Goal: Find specific page/section: Find specific page/section

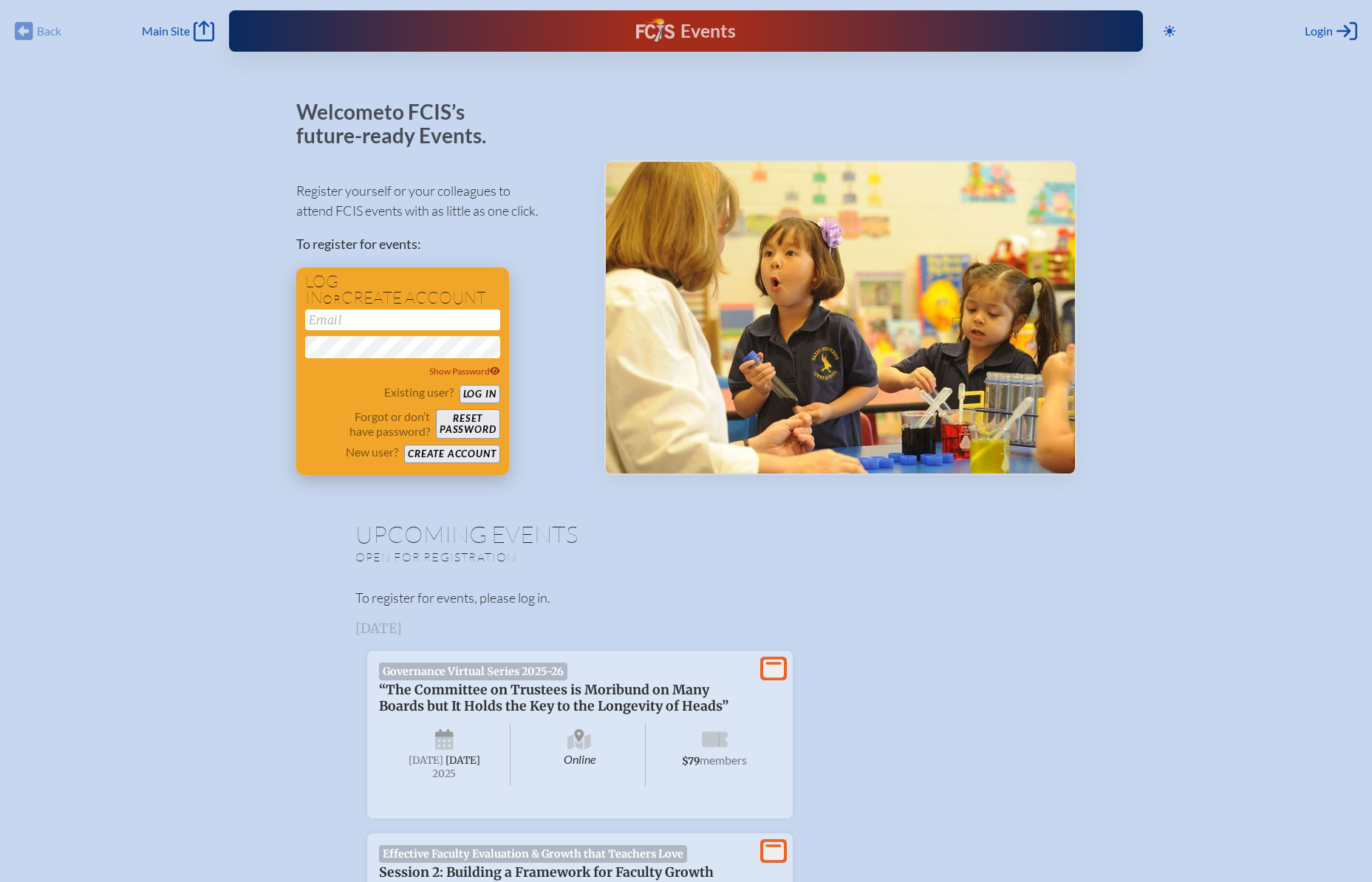
type input "[PERSON_NAME][EMAIL_ADDRESS][DOMAIN_NAME]"
click at [484, 394] on button "Log in" at bounding box center [479, 394] width 41 height 19
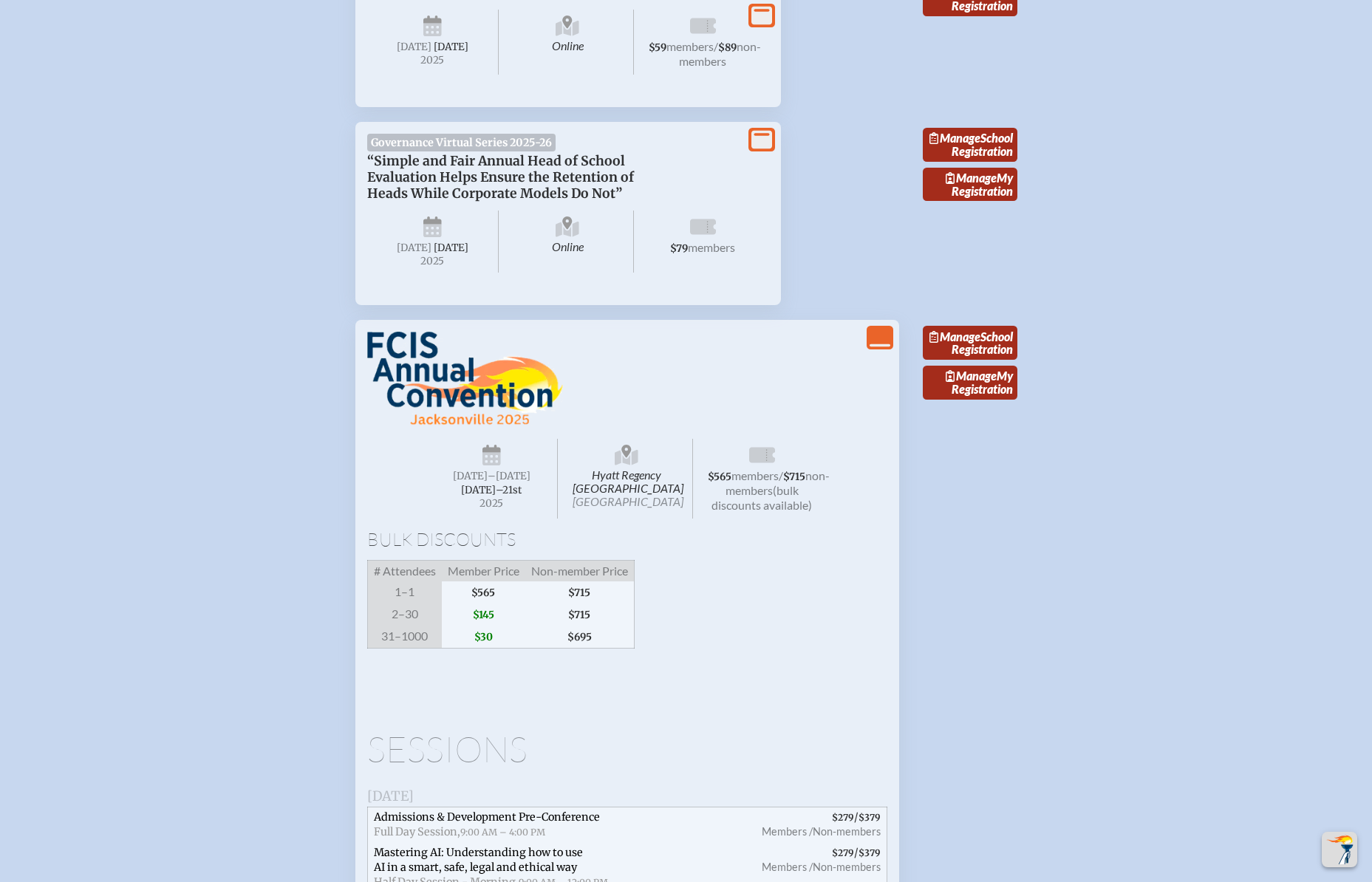
scroll to position [1921, 0]
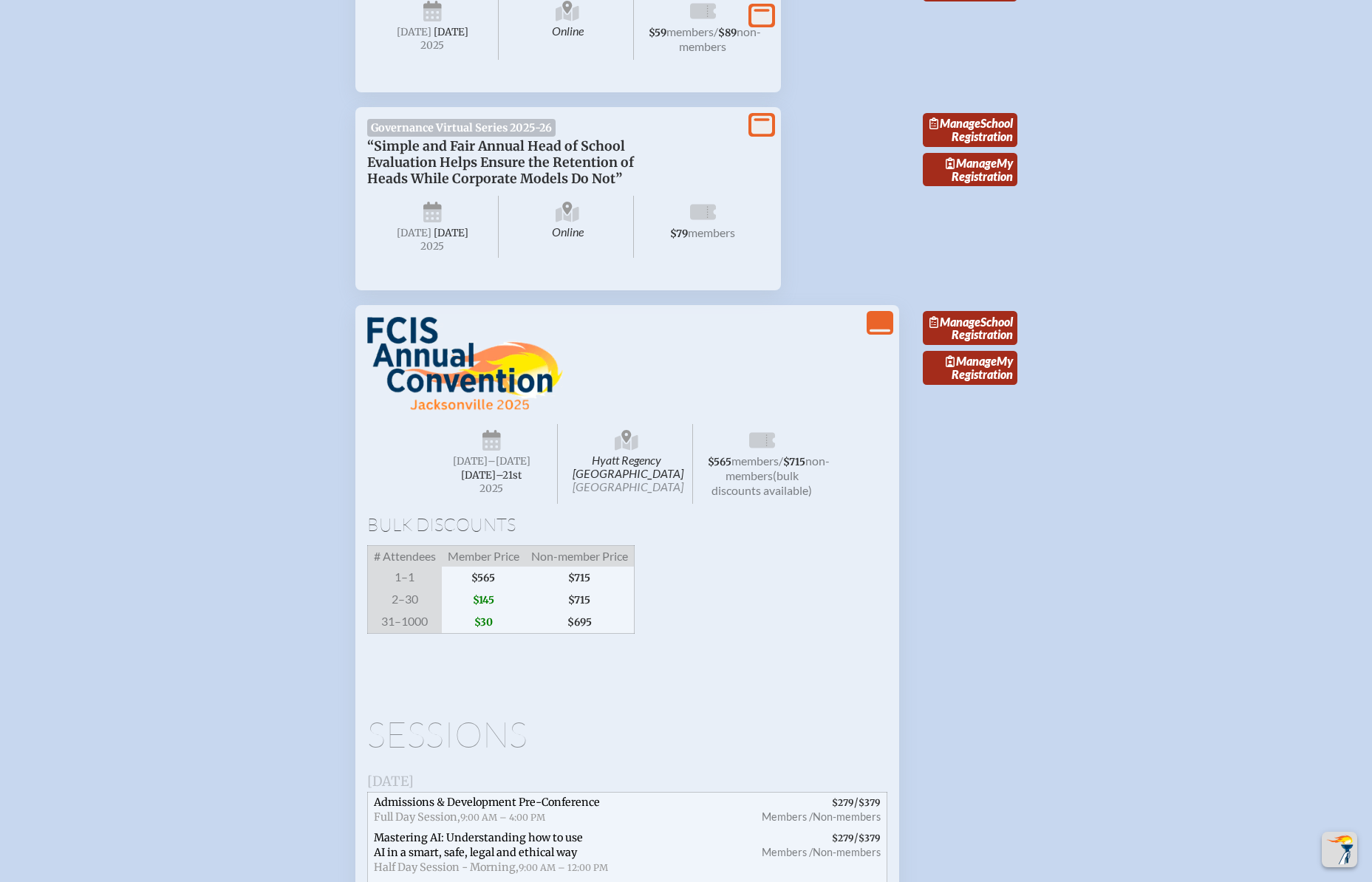
click at [523, 534] on h1 "Bulk Discounts" at bounding box center [627, 525] width 520 height 18
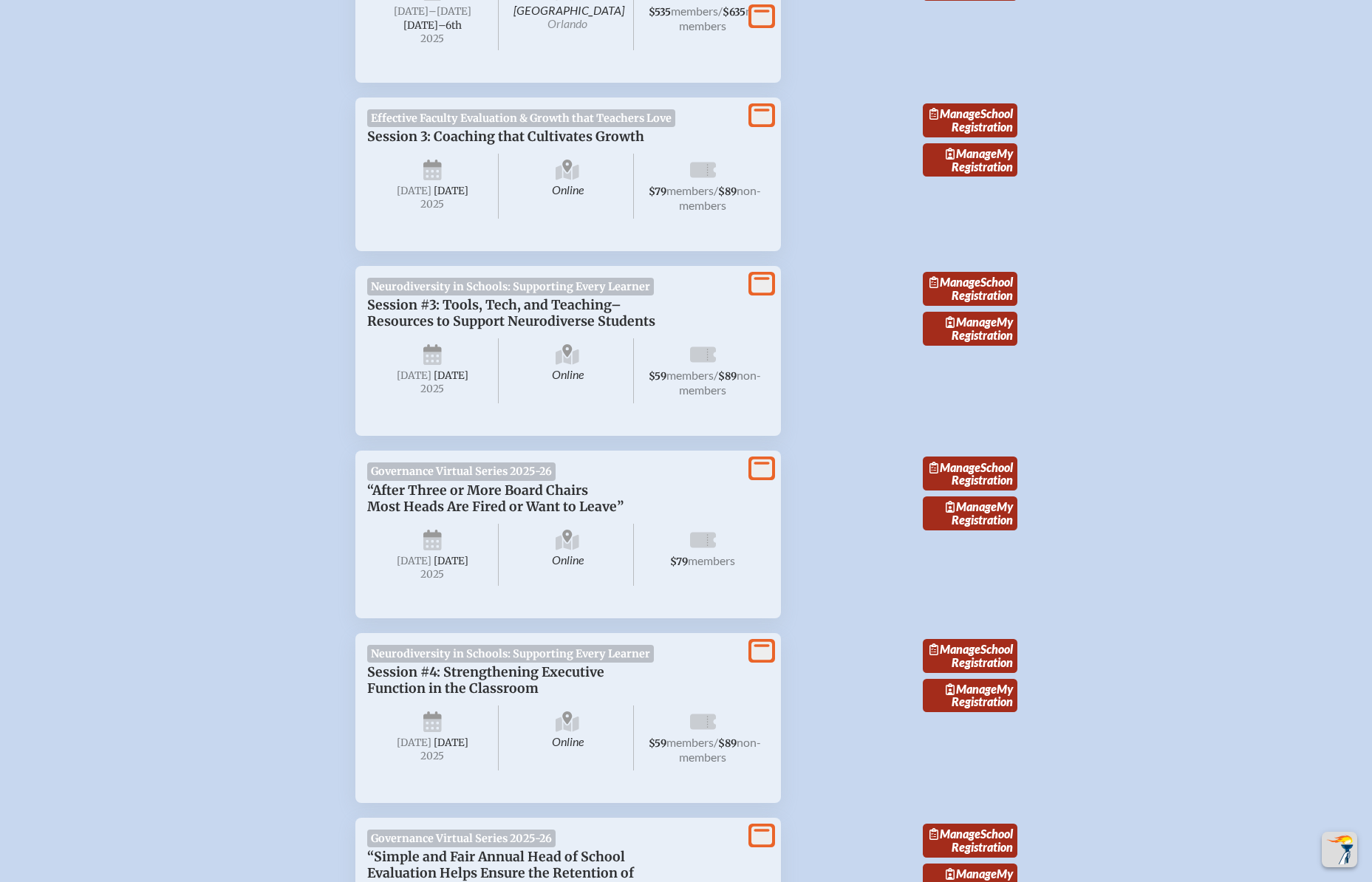
scroll to position [1713, 0]
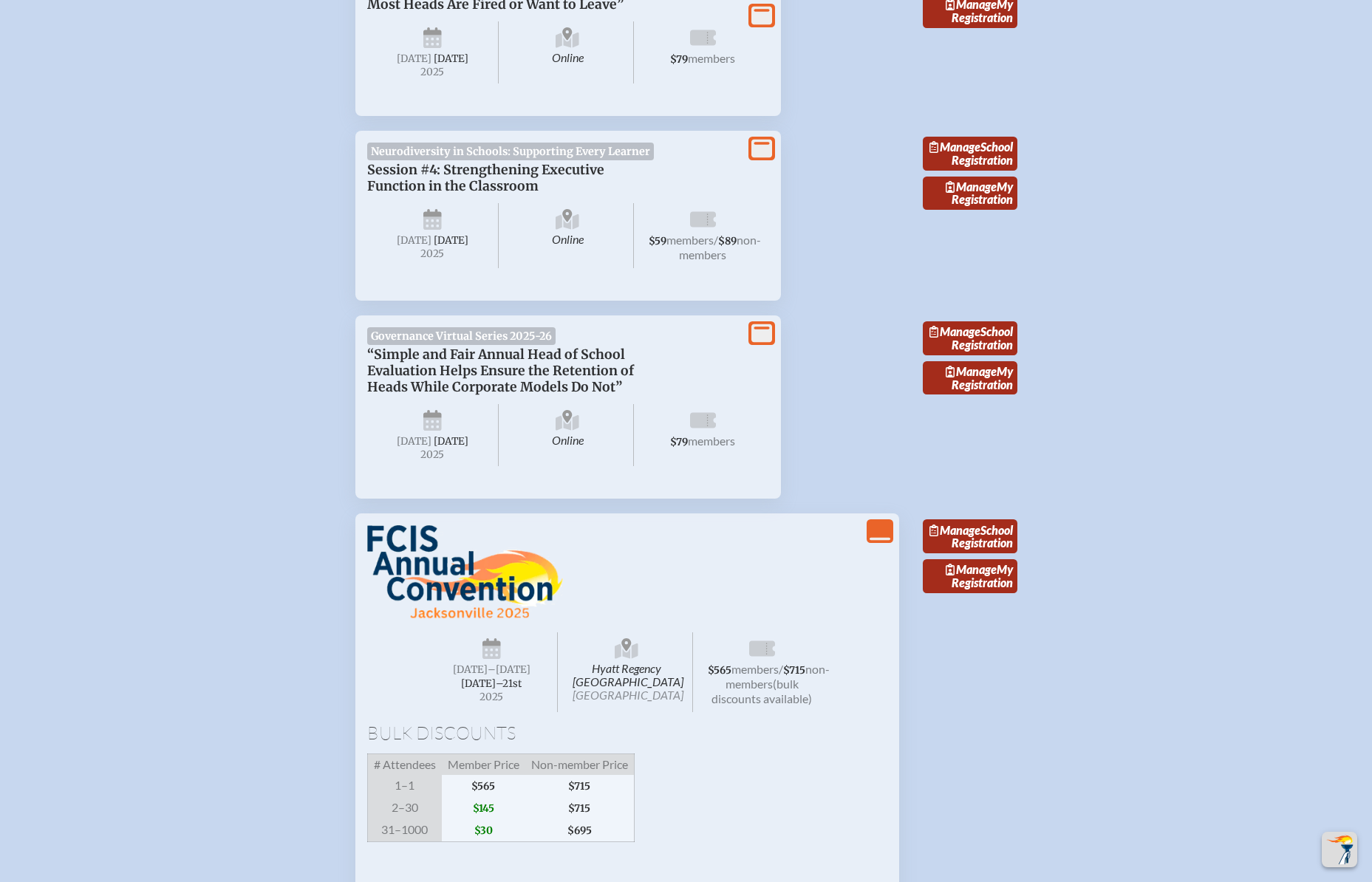
click at [444, 620] on img at bounding box center [465, 572] width 196 height 95
click at [877, 542] on icon "View Less" at bounding box center [880, 531] width 21 height 21
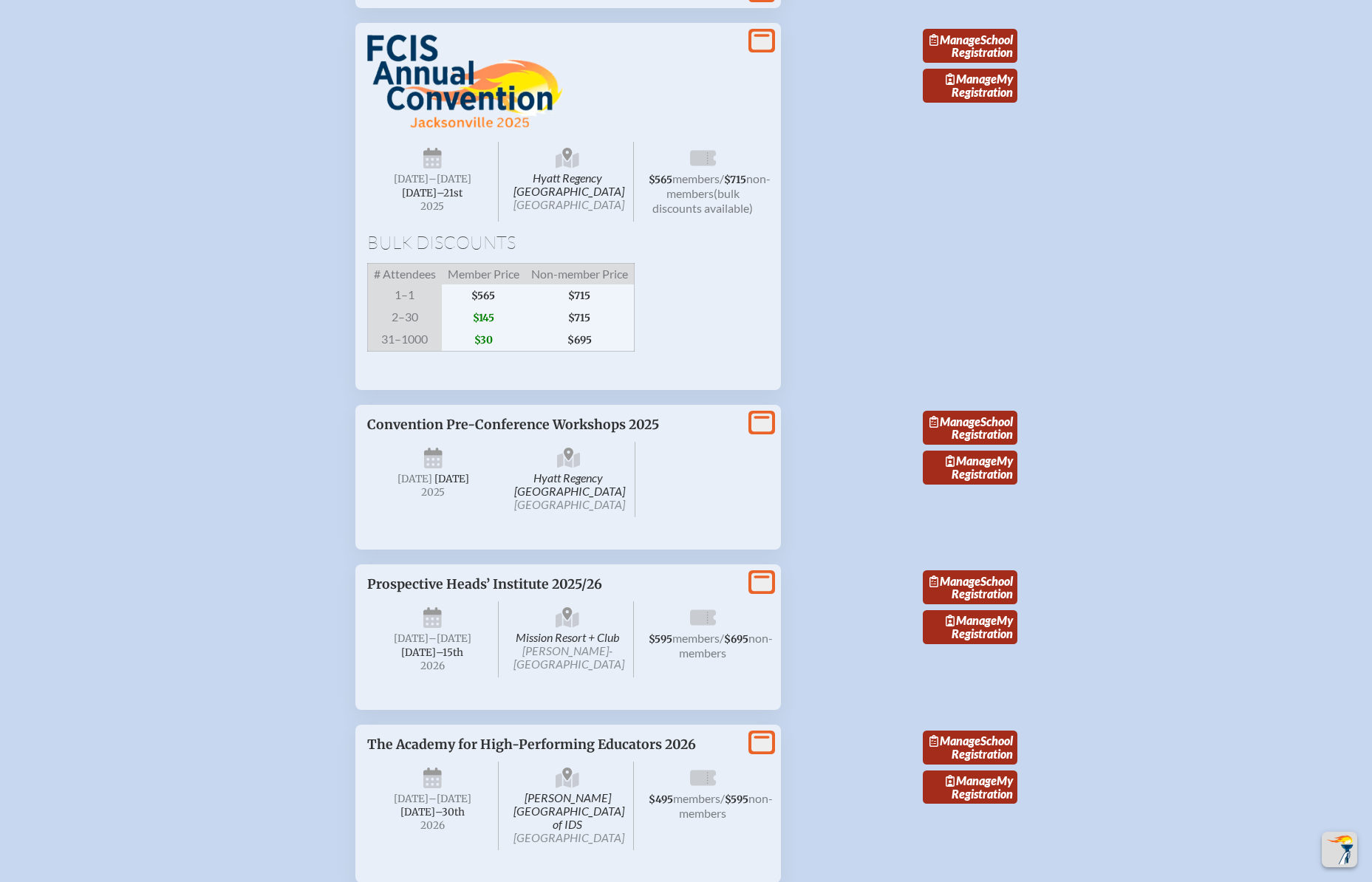
scroll to position [1811, 0]
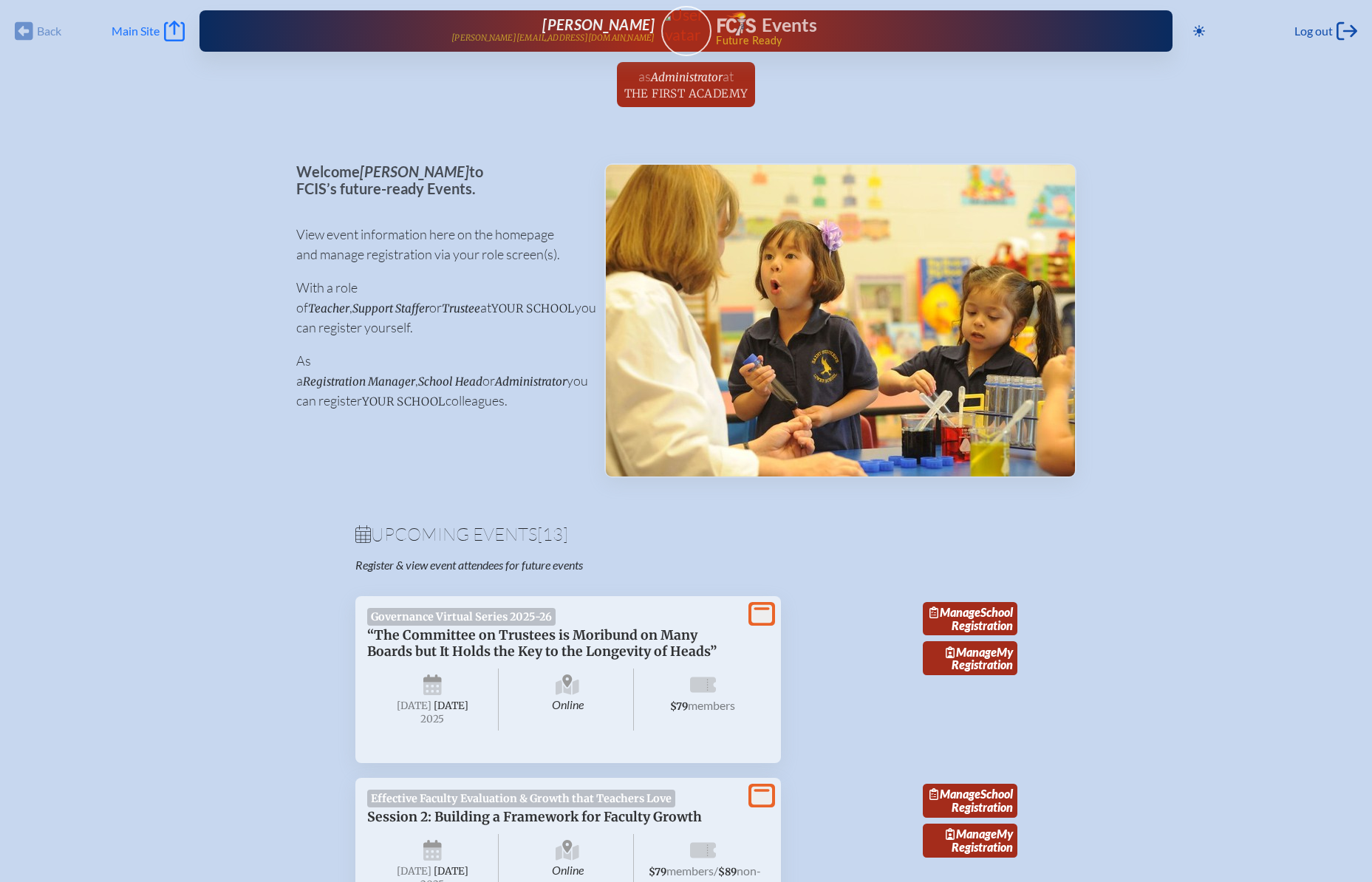
click at [179, 33] on icon at bounding box center [174, 31] width 21 height 21
